Goal: Task Accomplishment & Management: Manage account settings

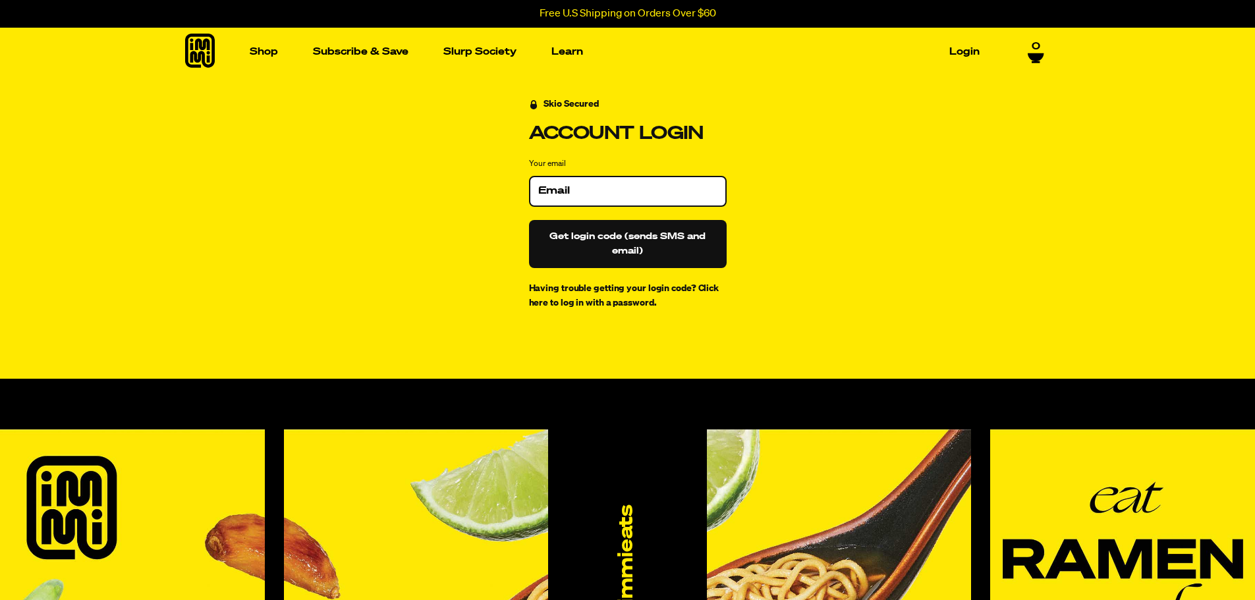
click at [616, 195] on input "Your email" at bounding box center [627, 190] width 179 height 13
type input "[EMAIL_ADDRESS][DOMAIN_NAME]"
click at [625, 233] on button "Get login code (sends SMS and email)" at bounding box center [628, 244] width 198 height 48
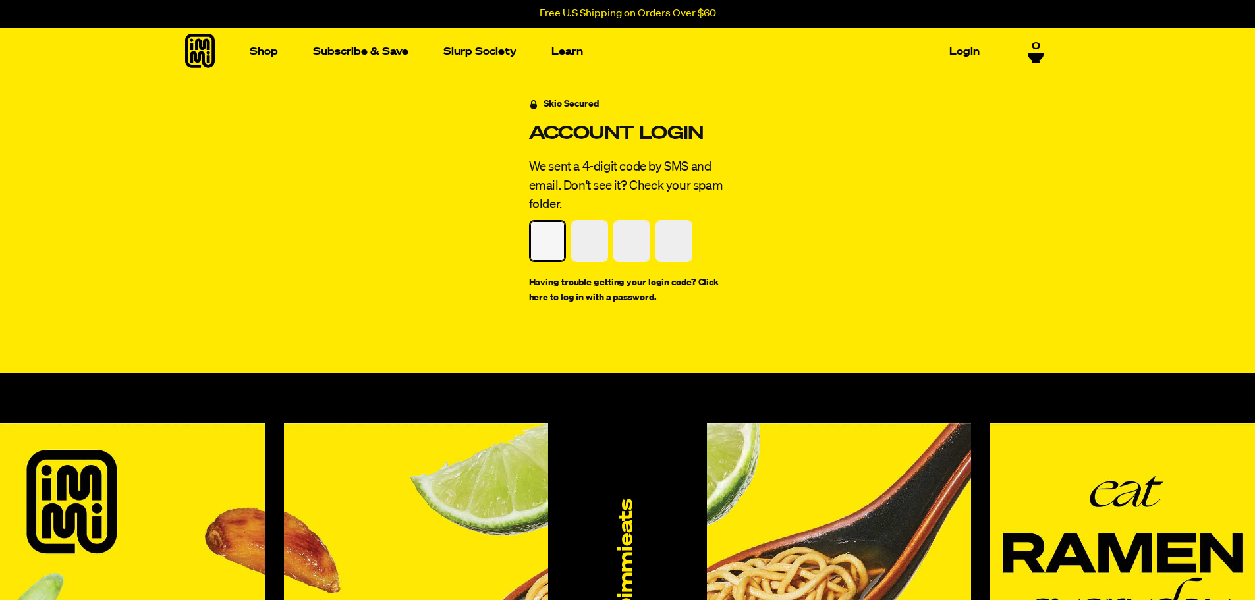
type input "2"
type input "6"
type input "1"
type input "9"
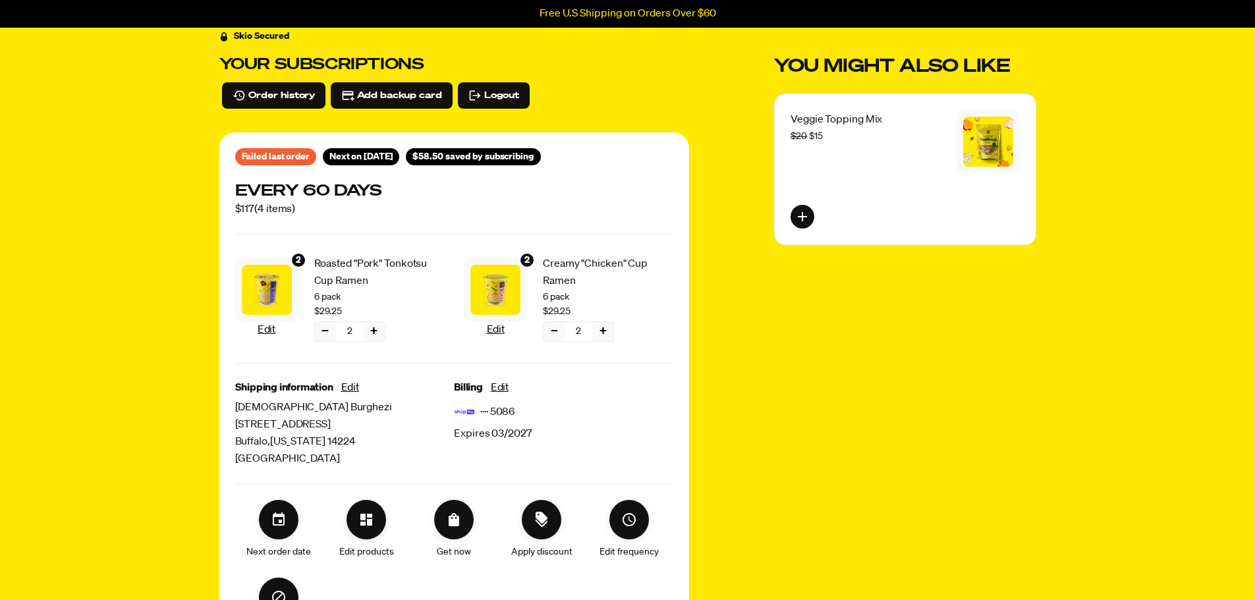
scroll to position [132, 0]
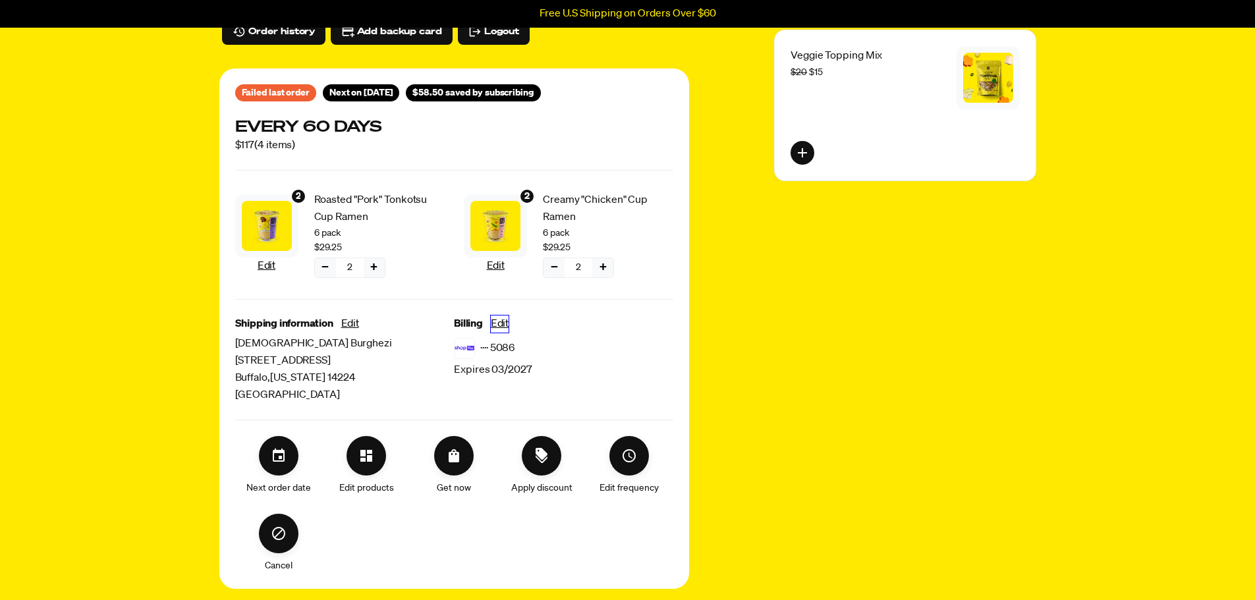
click at [505, 327] on button "Edit" at bounding box center [500, 324] width 18 height 17
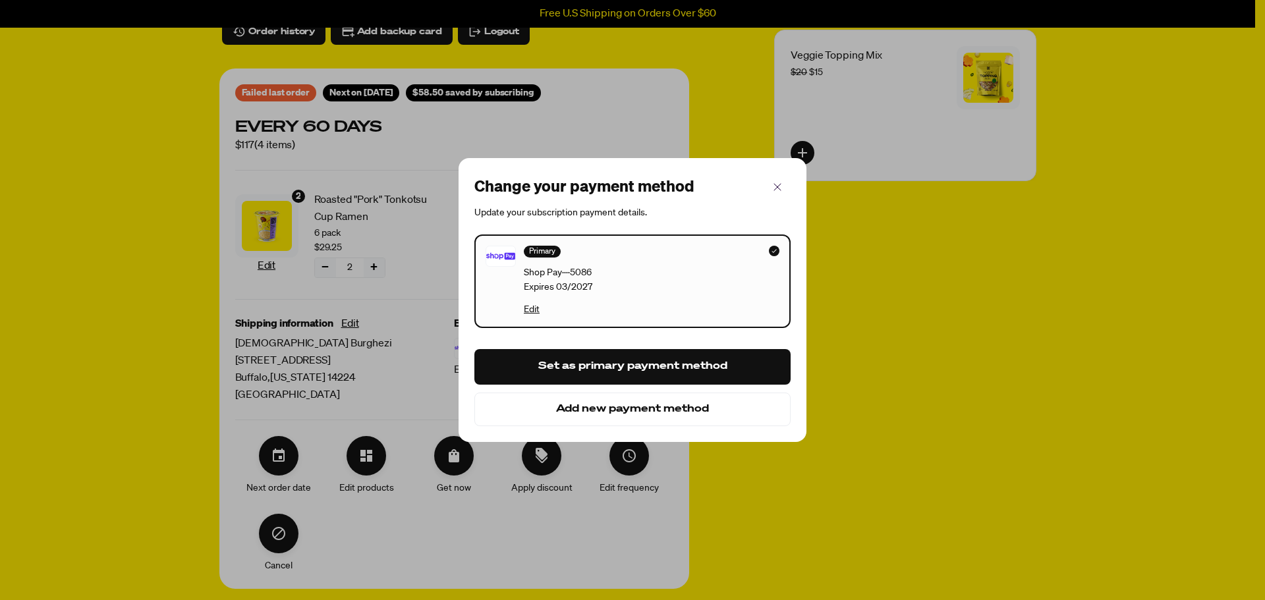
click at [619, 409] on button "Add new payment method" at bounding box center [632, 410] width 316 height 34
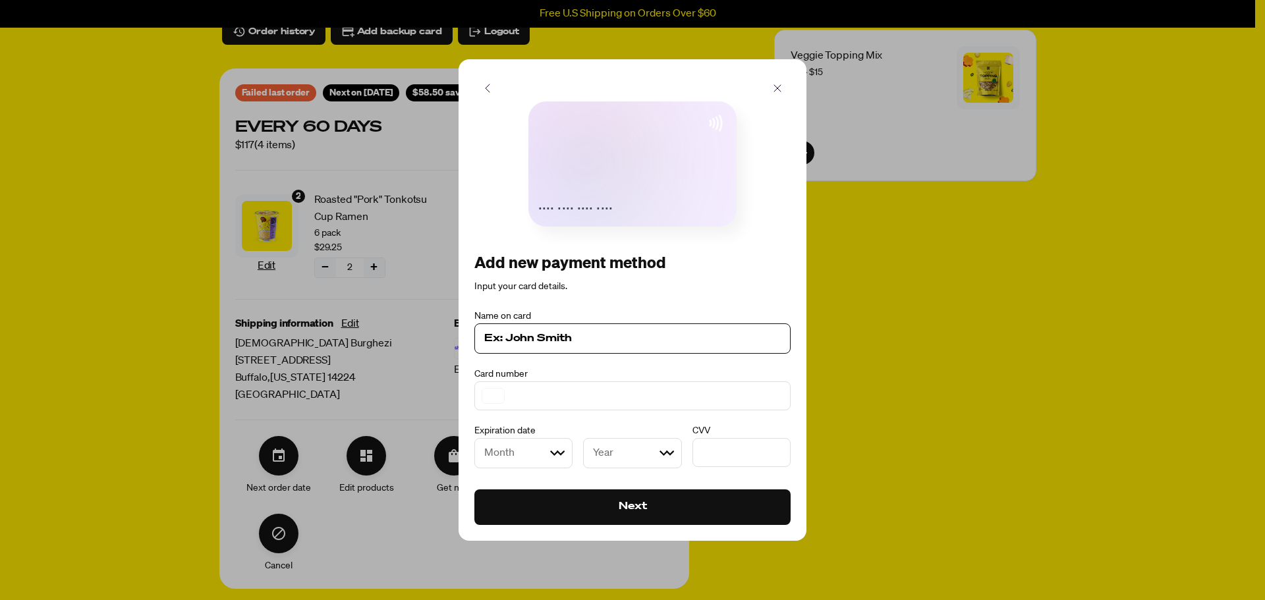
click at [584, 337] on input at bounding box center [632, 339] width 296 height 16
type input "Nathaniel"
select select "12"
select select "2028"
click at [586, 342] on input "Nathaniel" at bounding box center [632, 339] width 296 height 16
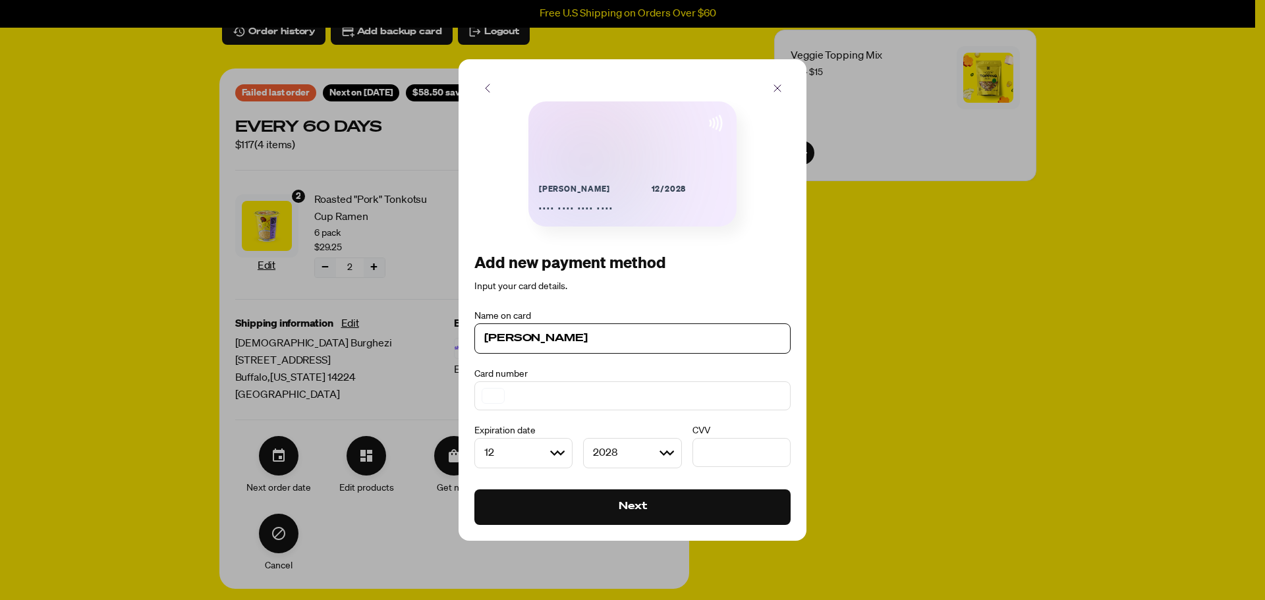
type input "Nathaniel Burghezi"
click at [476, 88] on div "Nathaniel Burghezi 12/2028 ···· ···· ···· ···· Add new payment method Input you…" at bounding box center [633, 299] width 348 height 481
click at [443, 146] on div at bounding box center [632, 300] width 1265 height 600
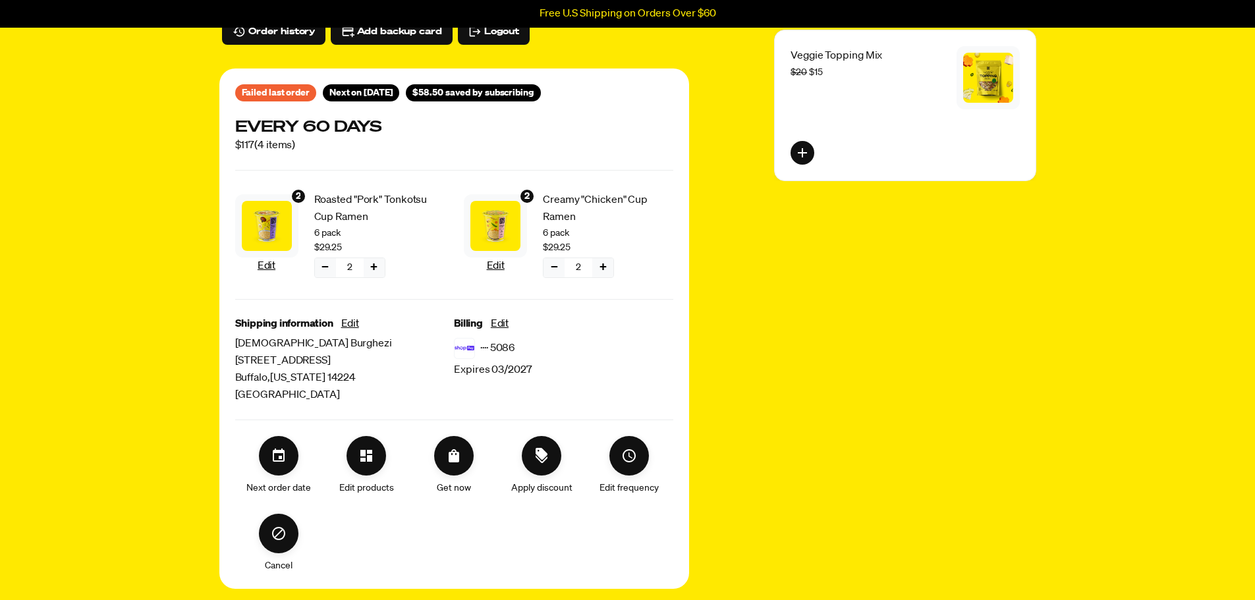
click at [547, 266] on button "−" at bounding box center [554, 267] width 21 height 19
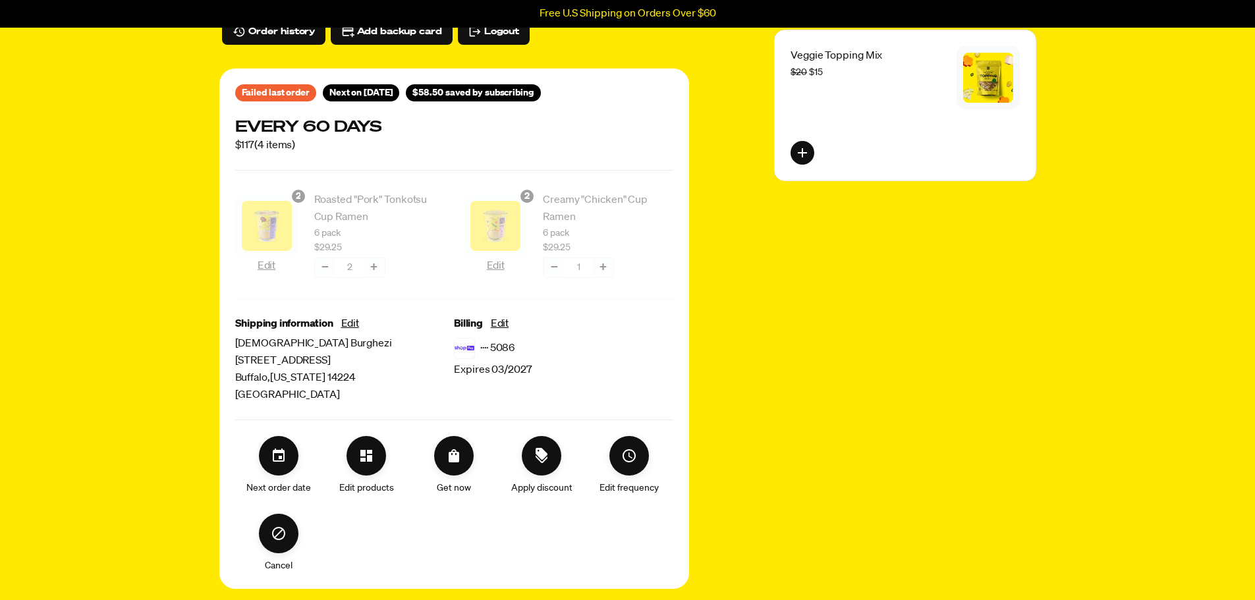
click at [318, 265] on div at bounding box center [454, 242] width 438 height 113
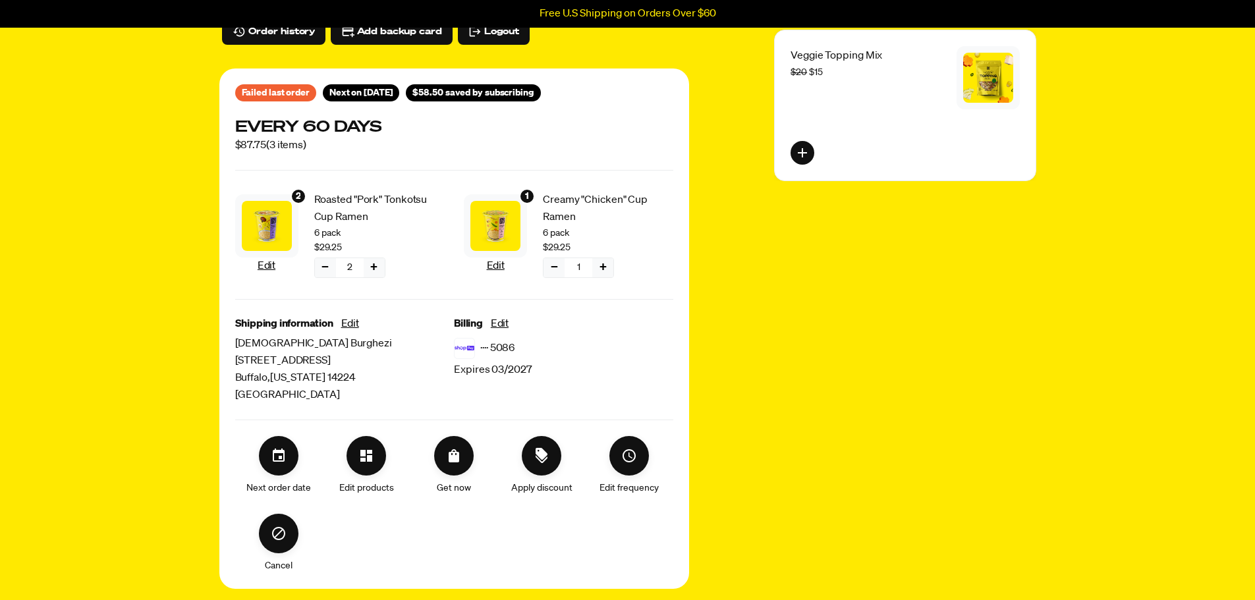
click at [320, 267] on button "−" at bounding box center [325, 267] width 21 height 19
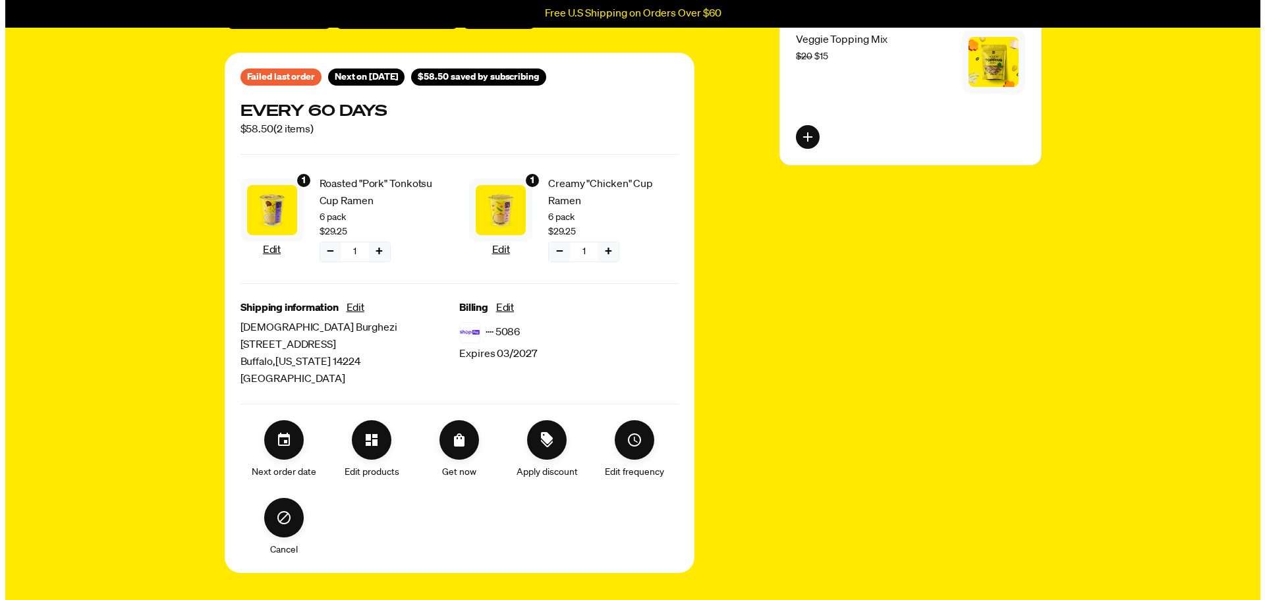
scroll to position [66, 0]
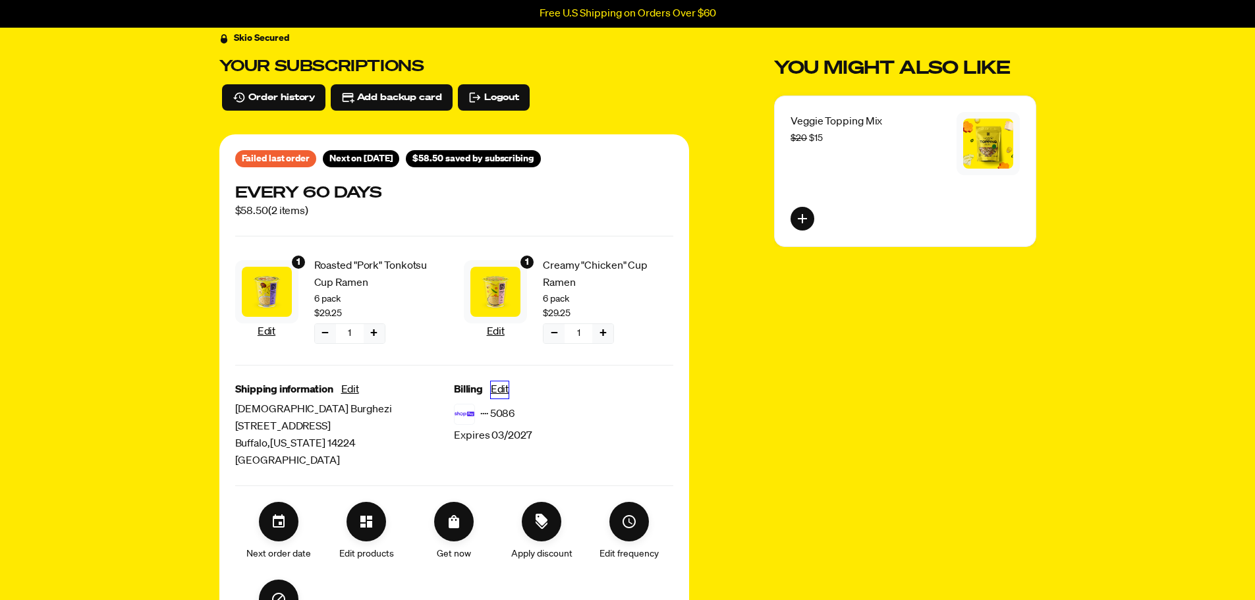
click at [501, 385] on button "Edit" at bounding box center [500, 389] width 18 height 17
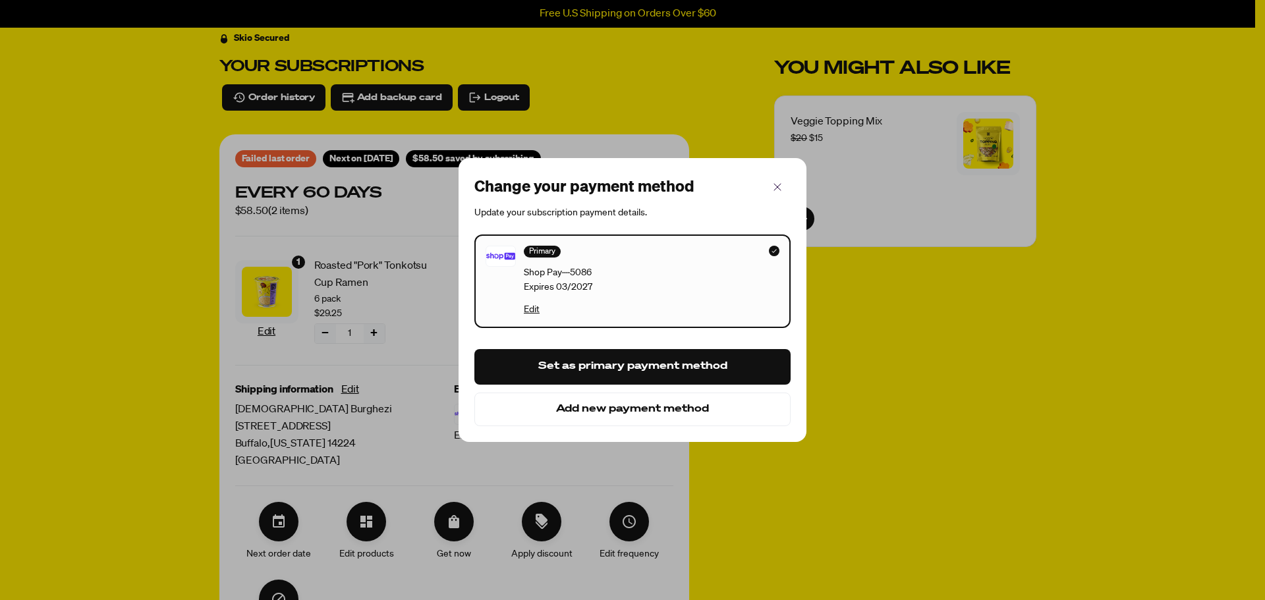
click at [626, 412] on button "Add new payment method" at bounding box center [632, 410] width 316 height 34
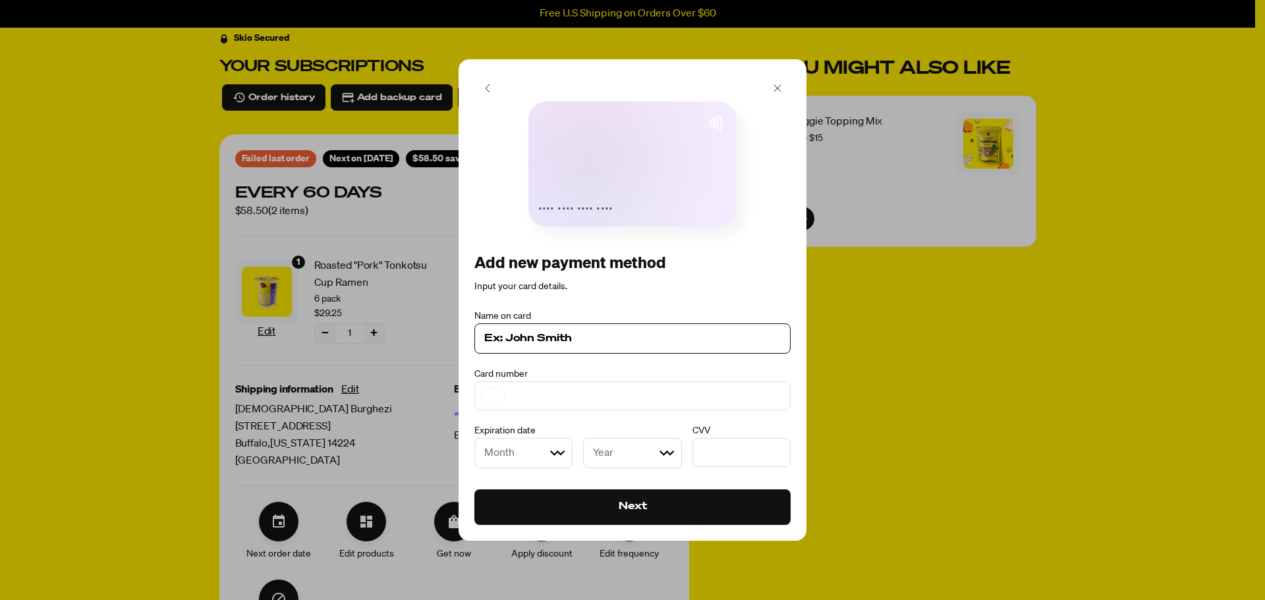
click at [588, 337] on input at bounding box center [632, 339] width 296 height 16
type input "Nathaniel Burghezi"
click at [579, 374] on div "Card number" at bounding box center [632, 370] width 316 height 13
select select "12"
select select "2028"
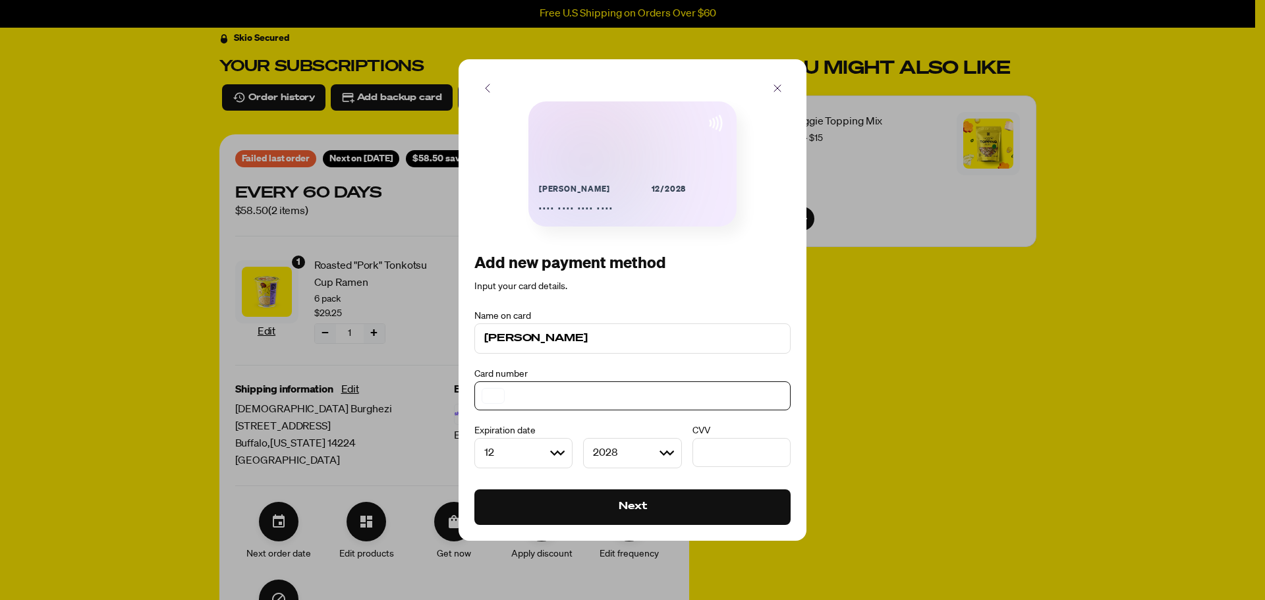
click at [652, 505] on button "Next" at bounding box center [632, 507] width 316 height 36
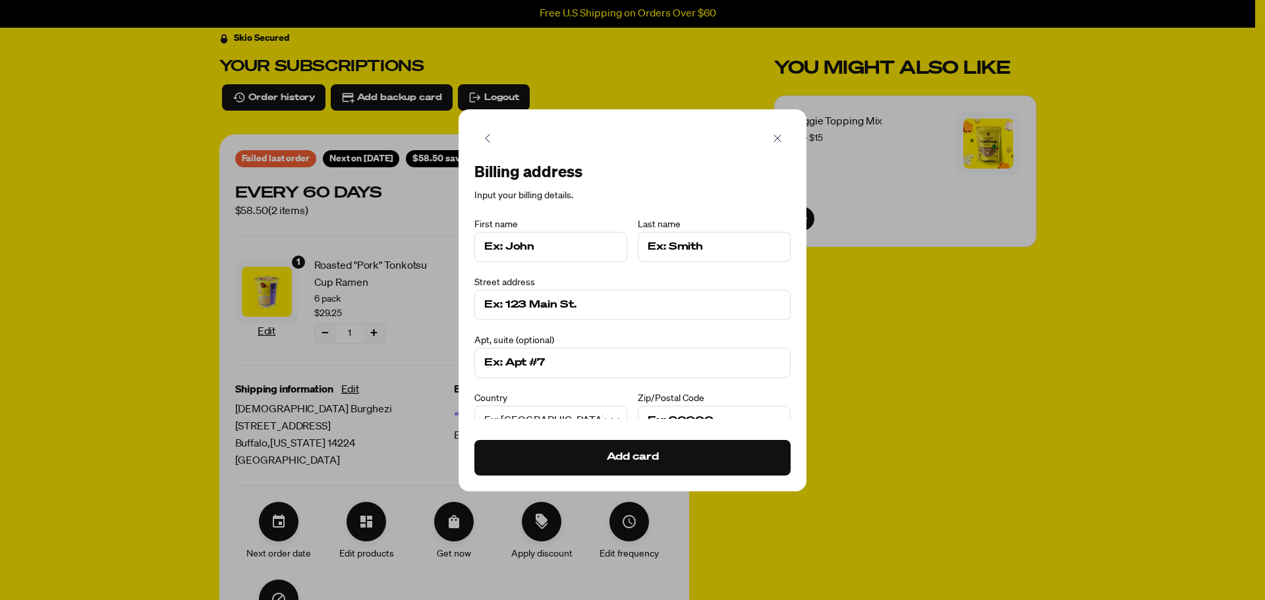
click at [538, 244] on input at bounding box center [550, 247] width 133 height 16
type input "Britni"
type input "Burghezi"
type input "134 Wetherstone Drive"
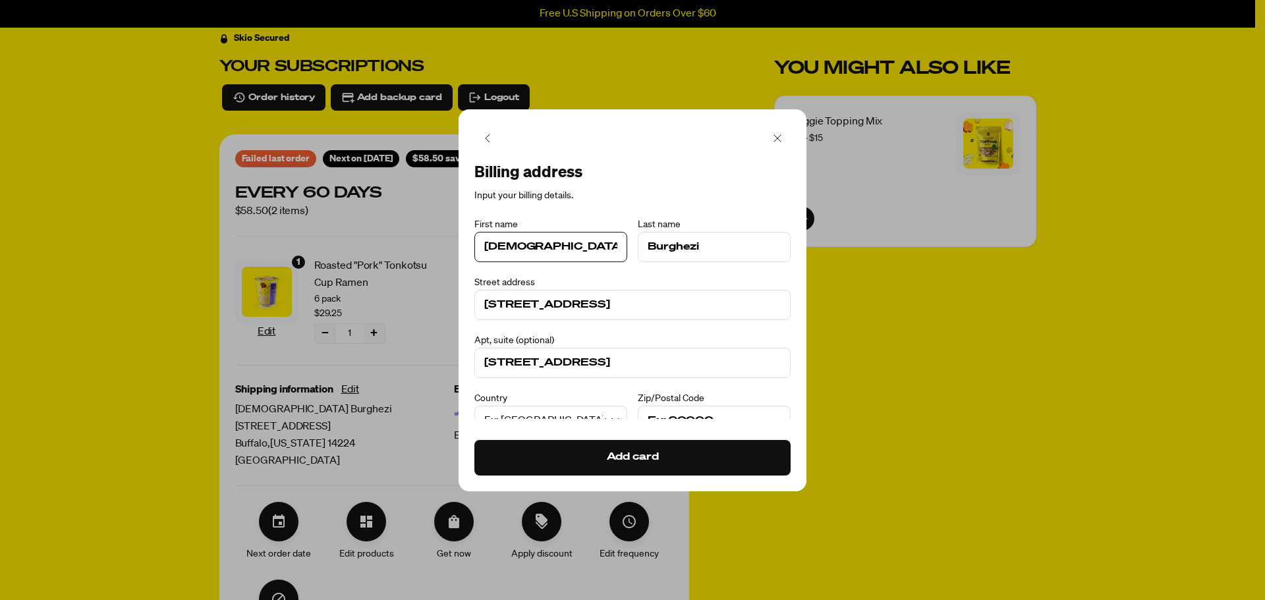
type input "14224"
type input "Buffalo"
drag, startPoint x: 545, startPoint y: 249, endPoint x: 376, endPoint y: 229, distance: 169.8
click at [376, 229] on div "Billing address Input your billing details. Name on card Nathaniel Burghezi Car…" at bounding box center [632, 300] width 1265 height 600
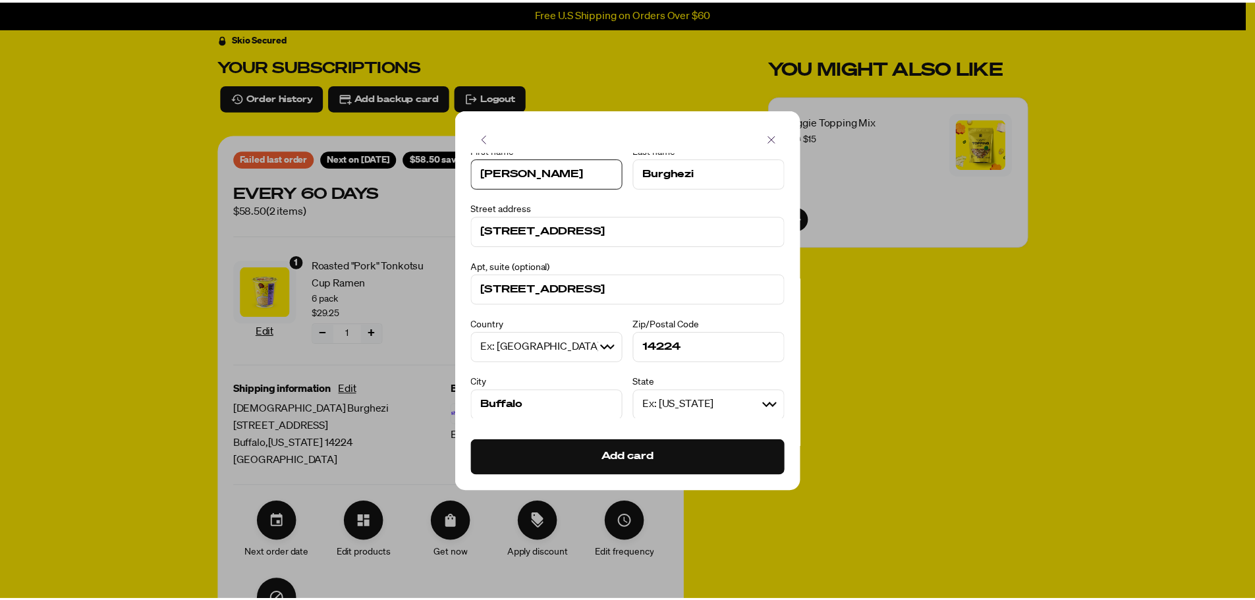
scroll to position [75, 0]
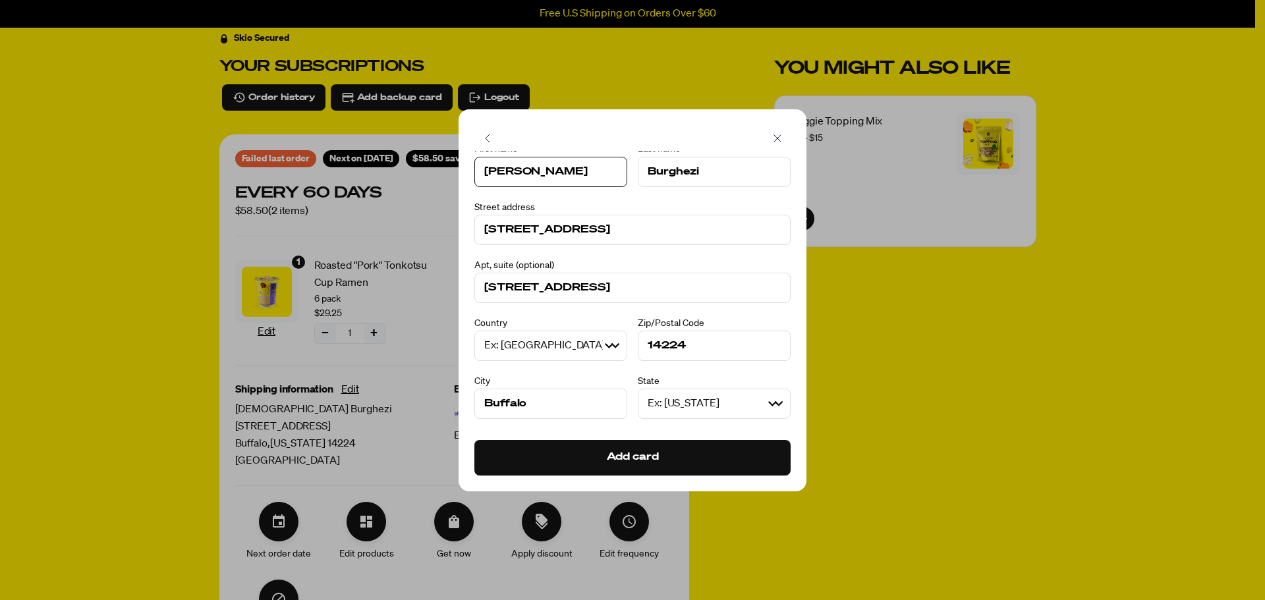
type input "Nathaniel"
click at [617, 452] on button "Add card" at bounding box center [632, 458] width 316 height 36
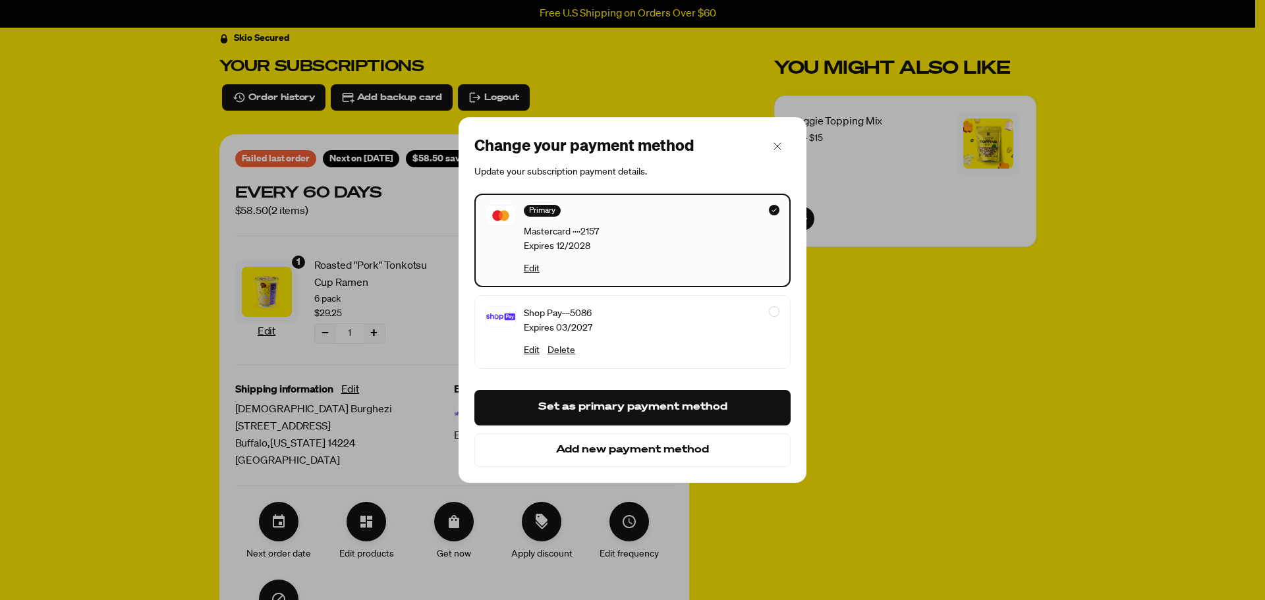
click at [632, 406] on button "Set as primary payment method" at bounding box center [632, 408] width 316 height 36
click at [783, 148] on icon "button" at bounding box center [777, 146] width 16 height 16
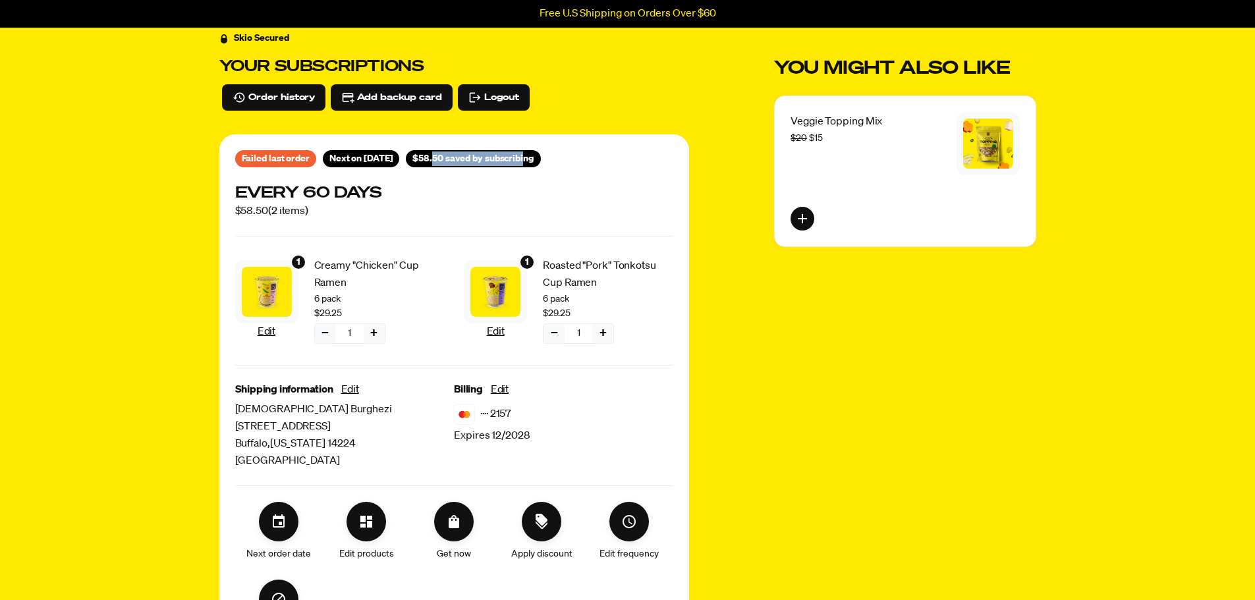
drag, startPoint x: 503, startPoint y: 157, endPoint x: 544, endPoint y: 158, distance: 40.2
click at [534, 158] on span "$58.50 saved by subscribing" at bounding box center [472, 159] width 121 height 14
click at [534, 159] on span "$58.50 saved by subscribing" at bounding box center [472, 159] width 121 height 14
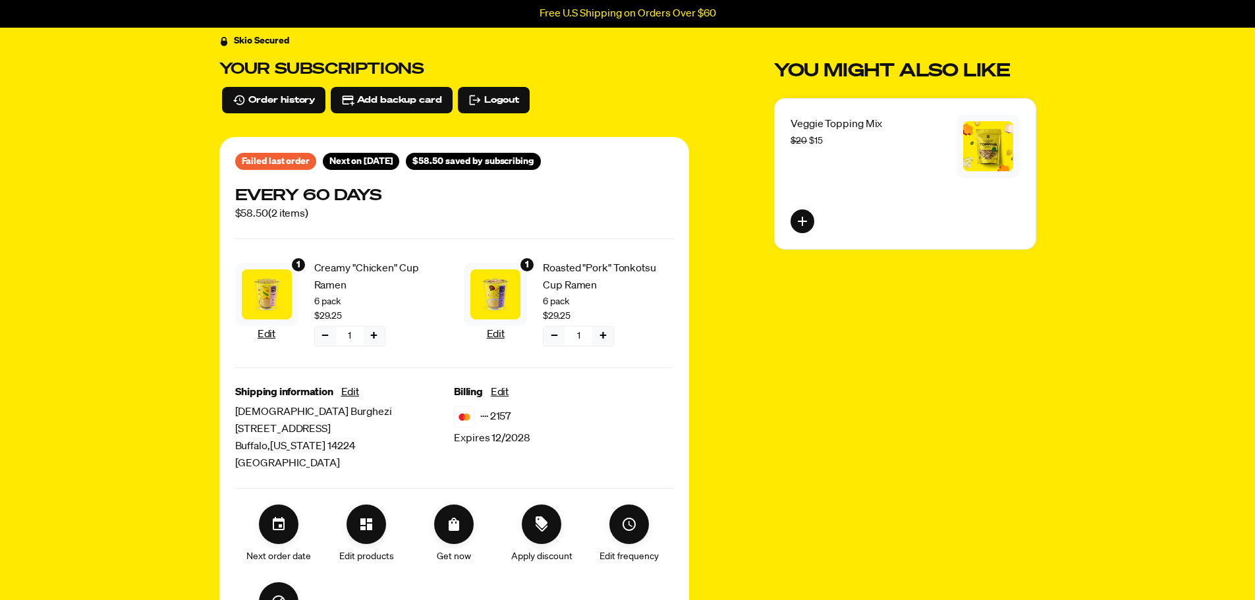
scroll to position [0, 0]
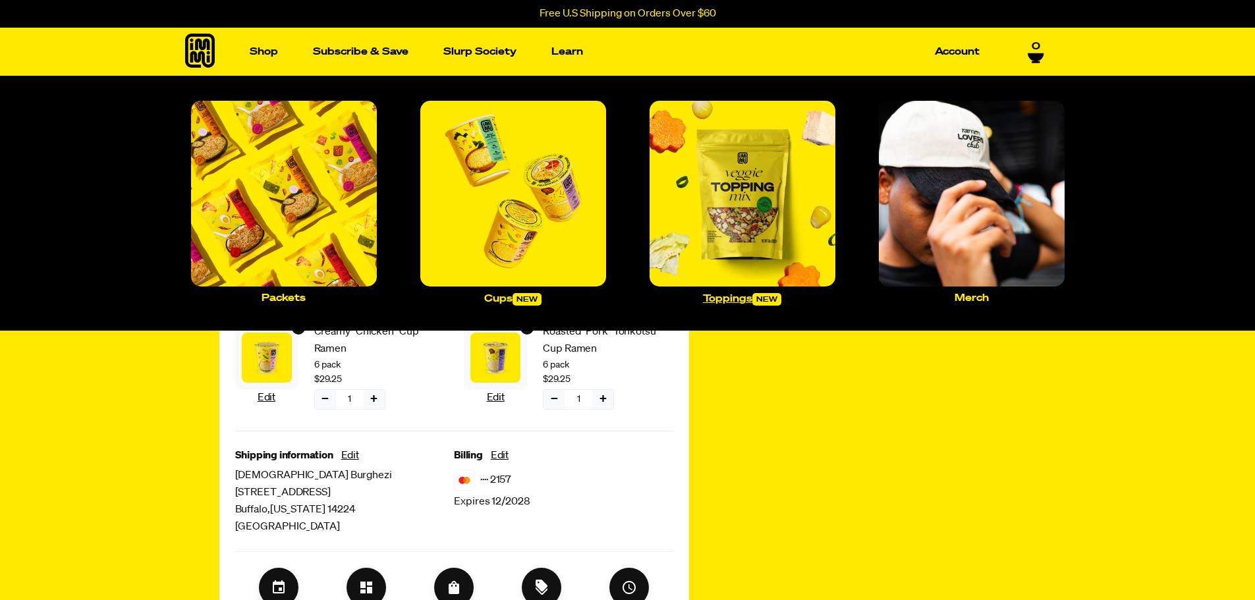
click at [729, 300] on p "Toppings new" at bounding box center [742, 299] width 78 height 13
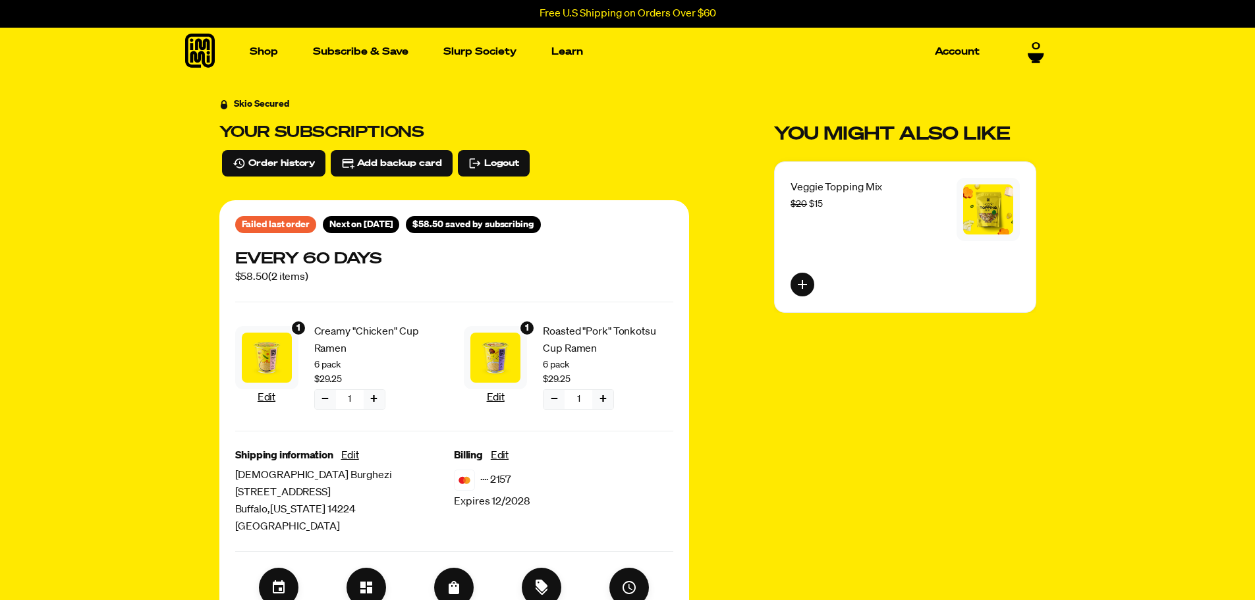
drag, startPoint x: 327, startPoint y: 223, endPoint x: 412, endPoint y: 223, distance: 85.0
click at [400, 223] on div "Next on Sep 2, 2025" at bounding box center [361, 224] width 77 height 17
click at [400, 229] on div "Next on Sep 2, 2025" at bounding box center [361, 224] width 77 height 17
drag, startPoint x: 408, startPoint y: 223, endPoint x: 325, endPoint y: 222, distance: 83.7
click at [325, 222] on div "Next on Sep 2, 2025" at bounding box center [361, 224] width 77 height 17
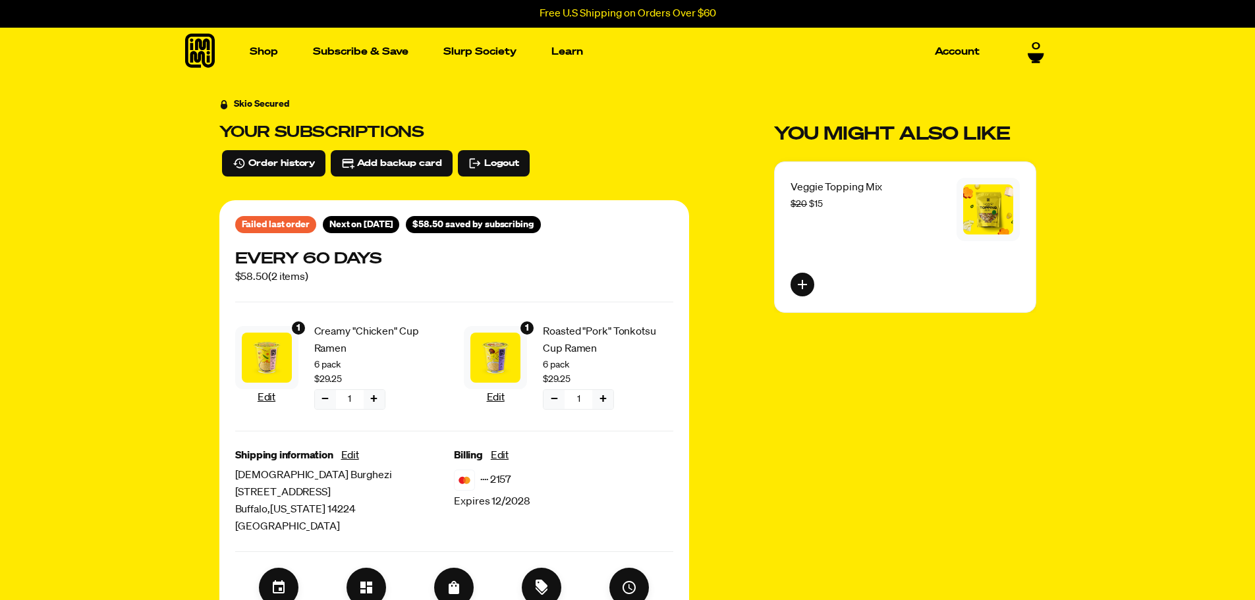
click at [333, 230] on span "Next on Sep 2, 2025" at bounding box center [361, 224] width 64 height 14
drag, startPoint x: 331, startPoint y: 224, endPoint x: 411, endPoint y: 224, distance: 80.4
click at [393, 224] on span "Next on Sep 2, 2025" at bounding box center [361, 224] width 64 height 9
click at [393, 229] on span "Sep 2, 2025" at bounding box center [378, 224] width 29 height 9
drag, startPoint x: 410, startPoint y: 223, endPoint x: 331, endPoint y: 221, distance: 79.7
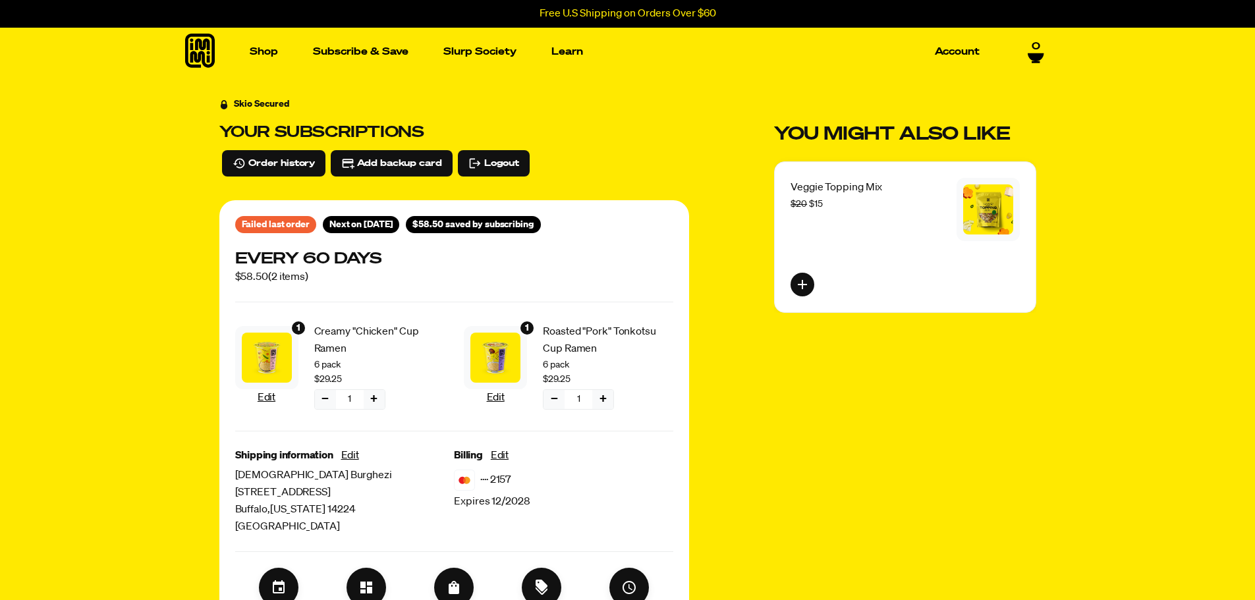
click at [331, 221] on span "Next on Sep 2, 2025" at bounding box center [361, 224] width 64 height 9
click at [335, 229] on span "Next on Sep 2, 2025" at bounding box center [361, 224] width 64 height 9
drag, startPoint x: 329, startPoint y: 223, endPoint x: 410, endPoint y: 223, distance: 81.0
click at [393, 223] on span "Next on Sep 2, 2025" at bounding box center [361, 224] width 64 height 9
click at [393, 227] on span "Sep 2, 2025" at bounding box center [378, 224] width 29 height 9
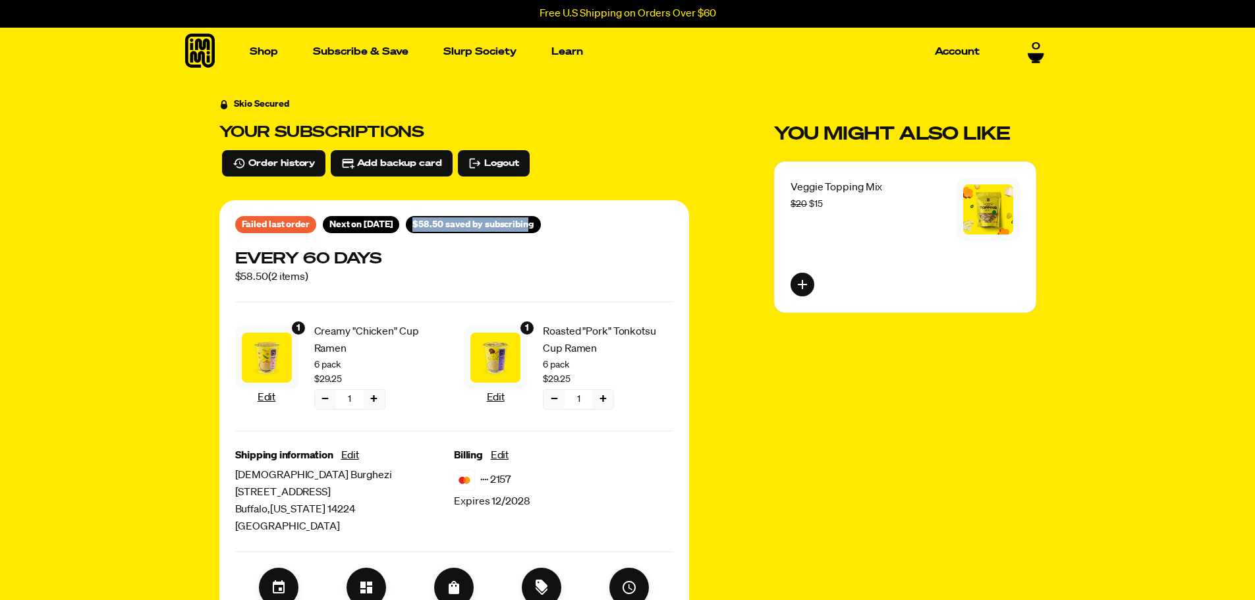
drag, startPoint x: 433, startPoint y: 224, endPoint x: 554, endPoint y: 223, distance: 121.2
click at [540, 223] on div "$58.50 saved by subscribing" at bounding box center [473, 224] width 134 height 17
click at [540, 224] on div "$58.50 saved by subscribing" at bounding box center [473, 224] width 134 height 17
drag, startPoint x: 553, startPoint y: 224, endPoint x: 462, endPoint y: 221, distance: 91.0
click at [462, 221] on div "$58.50 saved by subscribing" at bounding box center [473, 224] width 134 height 17
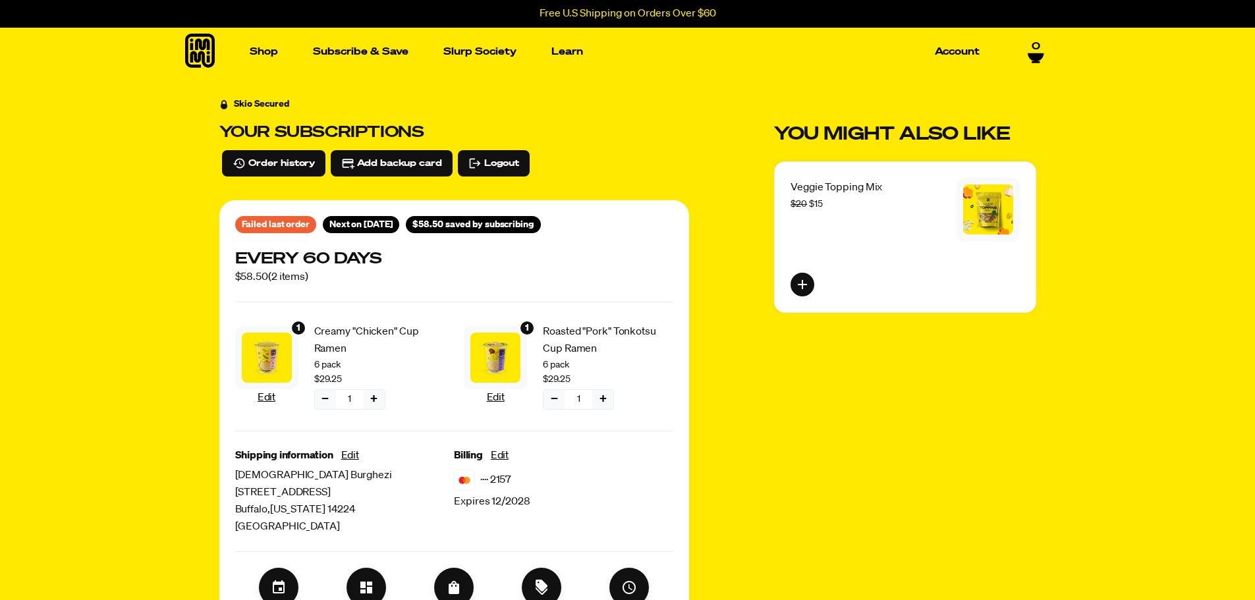
click at [455, 222] on span "$58.50 saved by subscribing" at bounding box center [472, 224] width 121 height 14
drag, startPoint x: 437, startPoint y: 222, endPoint x: 457, endPoint y: 223, distance: 20.4
click at [457, 223] on span "$58.50 saved by subscribing" at bounding box center [472, 224] width 121 height 14
click at [468, 225] on span "$58.50 saved by subscribing" at bounding box center [472, 224] width 121 height 14
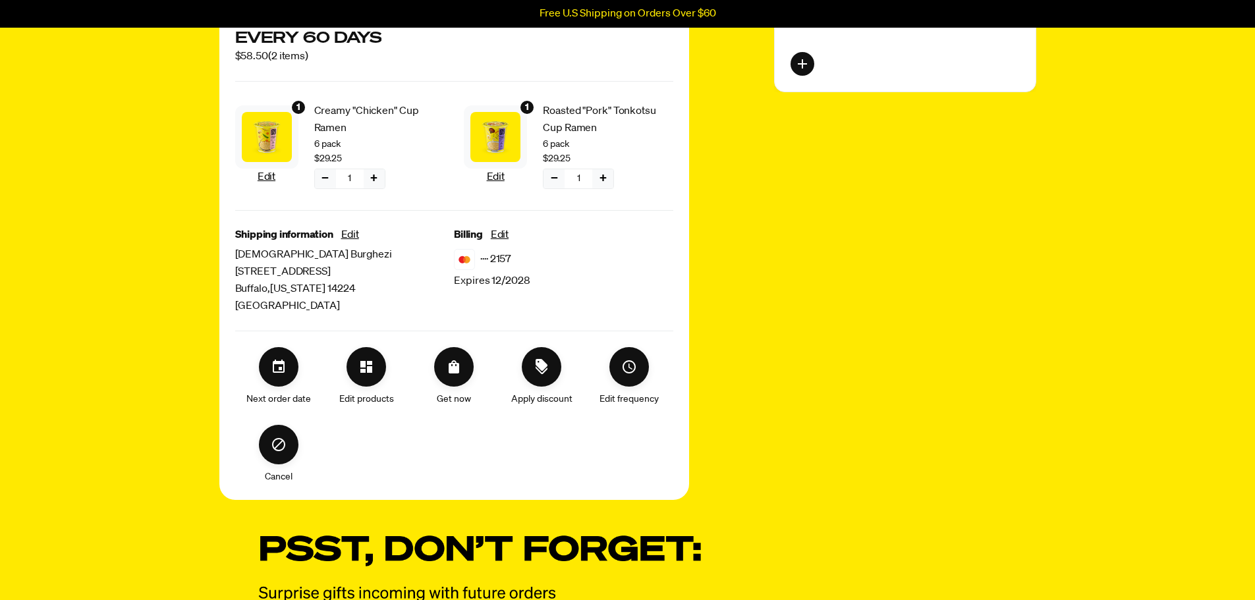
scroll to position [198, 0]
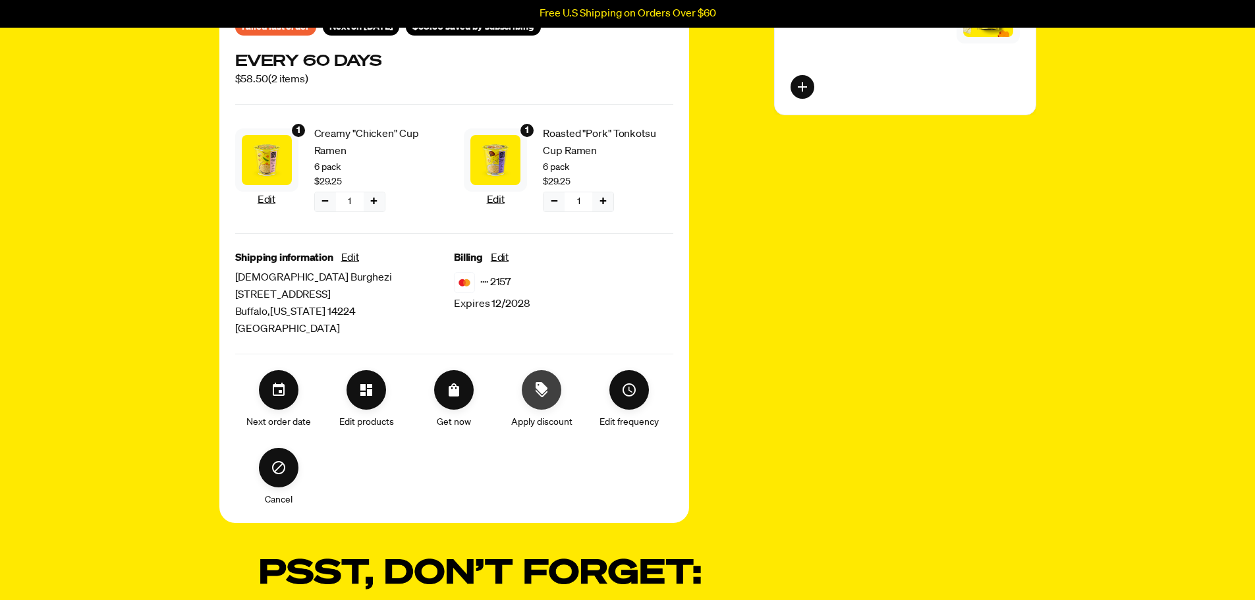
click at [538, 394] on icon "Apply discount" at bounding box center [542, 393] width 12 height 8
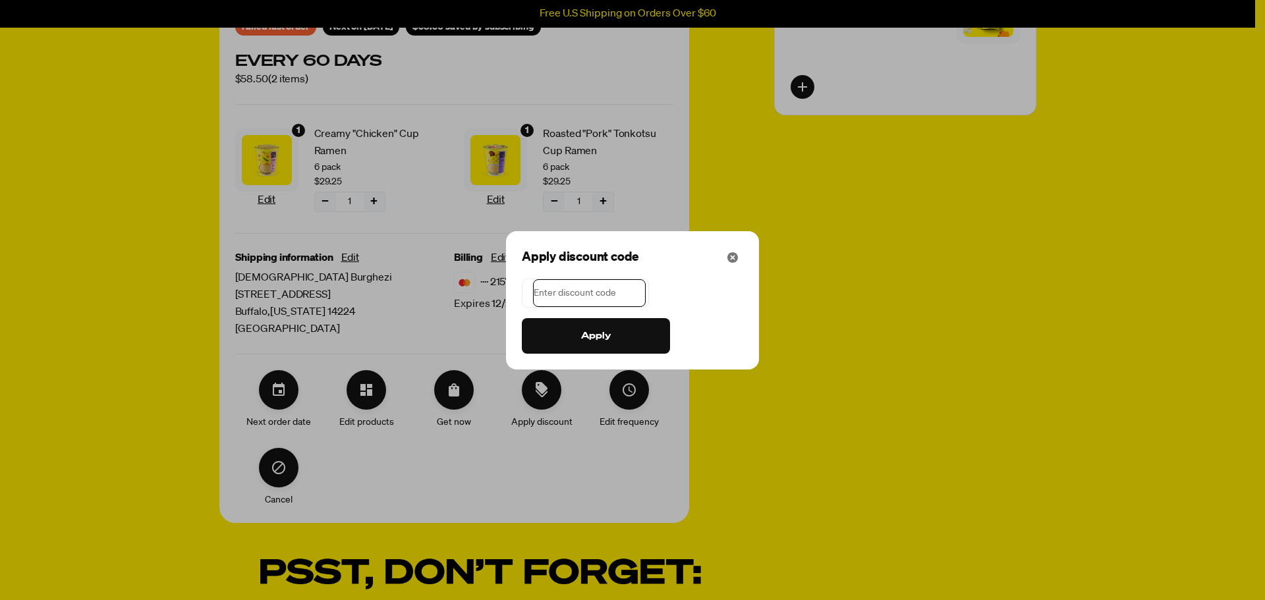
click at [582, 301] on input at bounding box center [589, 293] width 113 height 28
click at [584, 292] on input at bounding box center [589, 293] width 113 height 28
click at [734, 258] on icon "Close" at bounding box center [732, 258] width 11 height 11
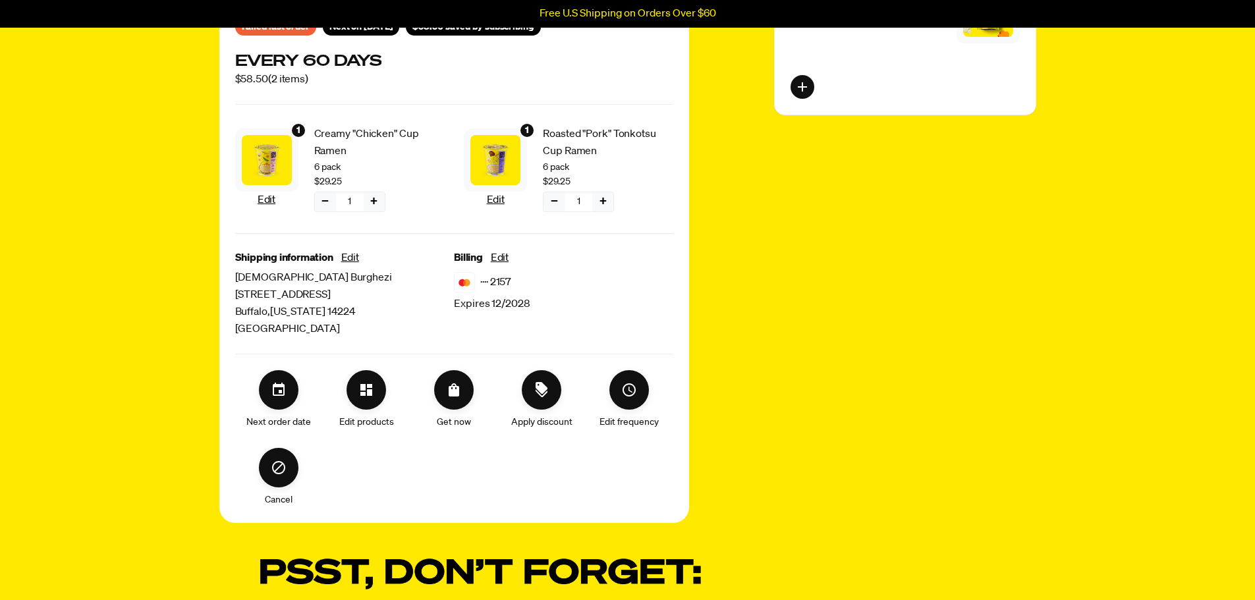
click at [767, 339] on div "Skio Secured Your subscriptions Order history Add backup card Logout Failed las…" at bounding box center [627, 411] width 817 height 1025
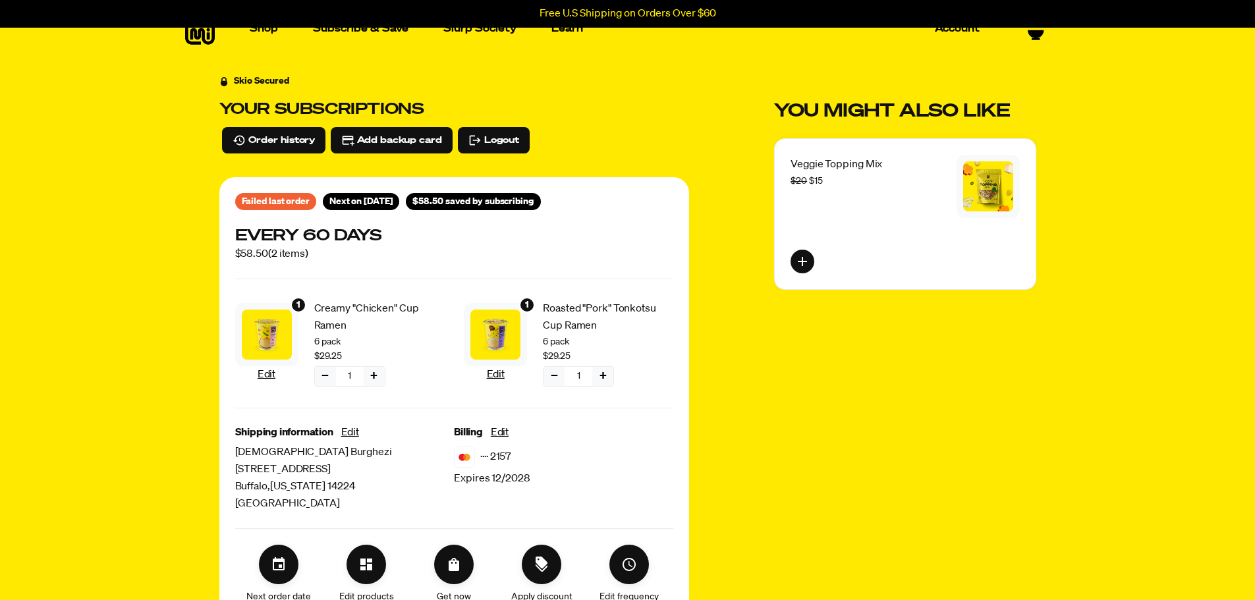
scroll to position [0, 0]
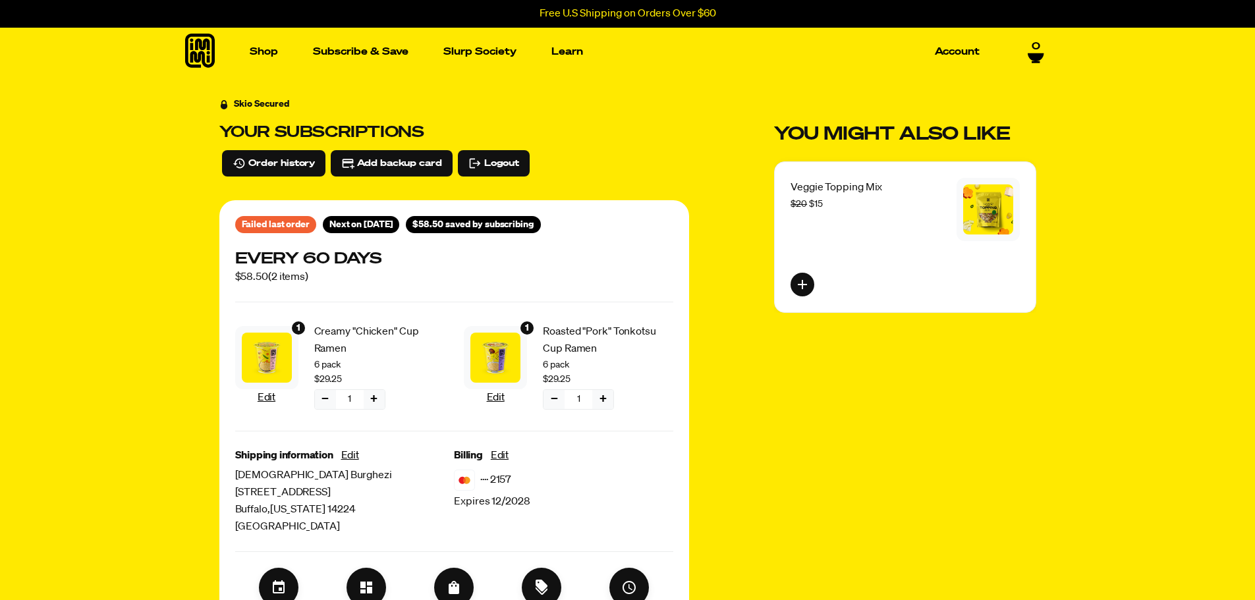
click at [872, 391] on div "You might also like Veggie Topping Mix $20 $15" at bounding box center [905, 408] width 262 height 623
